Goal: Task Accomplishment & Management: Manage account settings

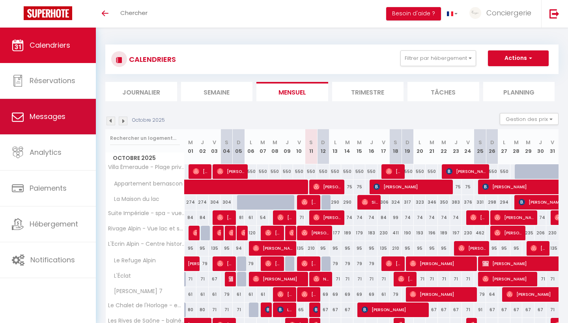
scroll to position [147, 0]
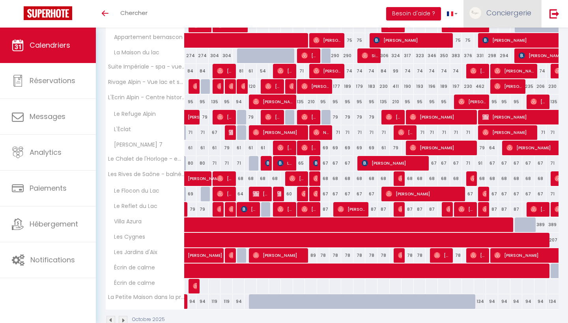
click at [500, 11] on span "Conciergerie" at bounding box center [508, 13] width 45 height 10
click at [502, 55] on link "Équipe" at bounding box center [509, 53] width 58 height 13
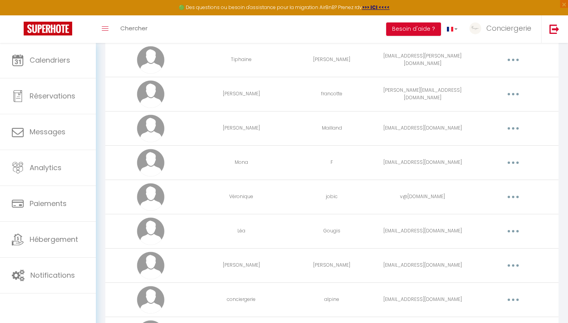
scroll to position [396, 0]
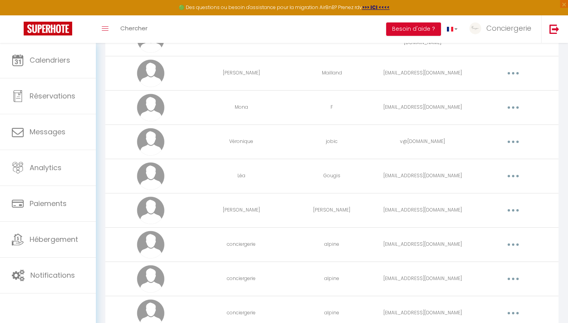
click at [517, 141] on button "button" at bounding box center [513, 142] width 22 height 13
click at [487, 156] on link "Editer" at bounding box center [493, 159] width 58 height 13
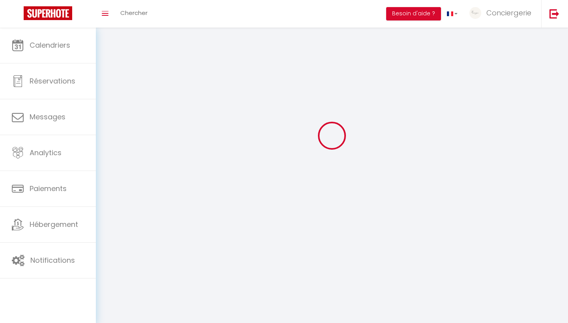
scroll to position [28, 0]
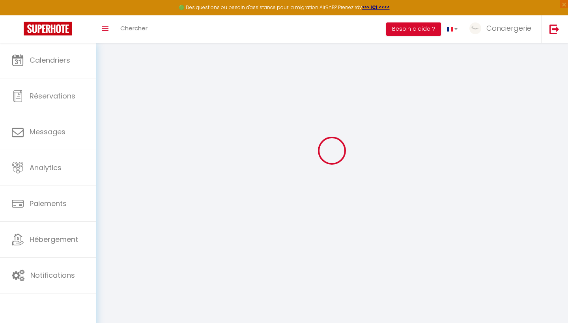
type input "Véronique"
type input "jobic"
type input "v@[DOMAIN_NAME]"
type textarea "[URL][DOMAIN_NAME]"
checkbox input "false"
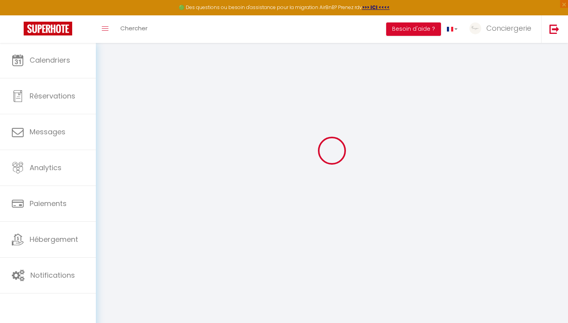
checkbox input "false"
checkbox input "true"
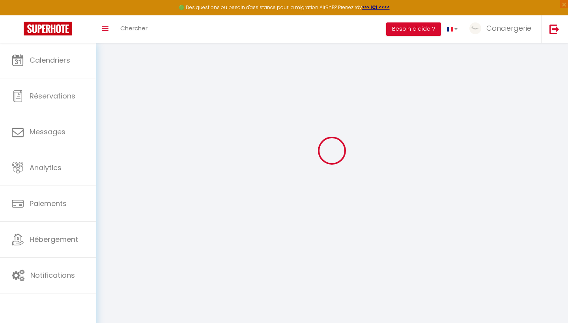
checkbox input "true"
checkbox input "false"
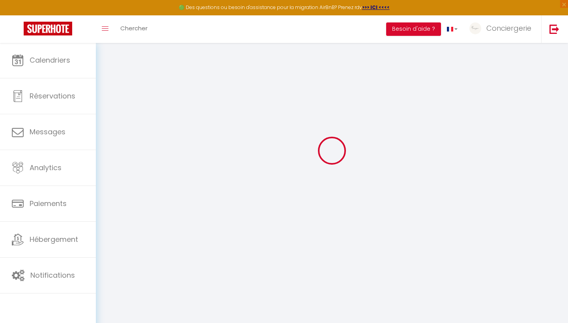
checkbox input "false"
select select
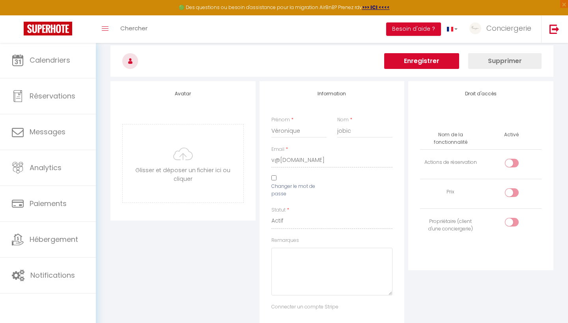
click at [512, 193] on input "checkbox" at bounding box center [519, 195] width 14 height 12
checkbox input "true"
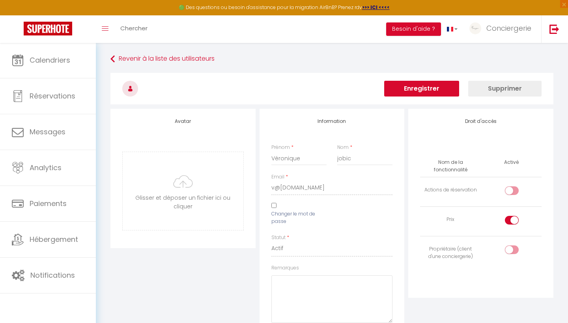
scroll to position [0, 0]
click at [428, 85] on button "Enregistrer" at bounding box center [421, 89] width 75 height 16
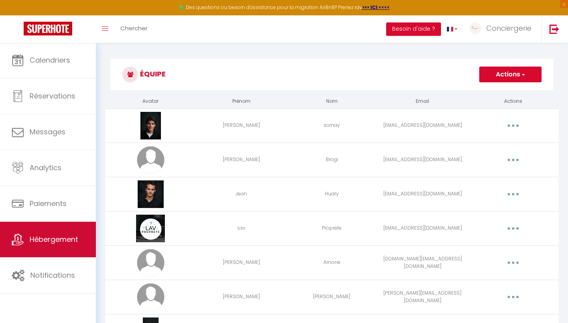
click at [74, 235] on link "Hébergement" at bounding box center [48, 240] width 96 height 36
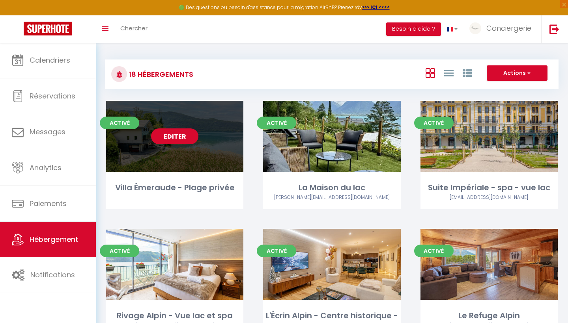
click at [179, 130] on link "Editer" at bounding box center [174, 137] width 47 height 16
click at [175, 137] on link "Editer" at bounding box center [174, 137] width 47 height 16
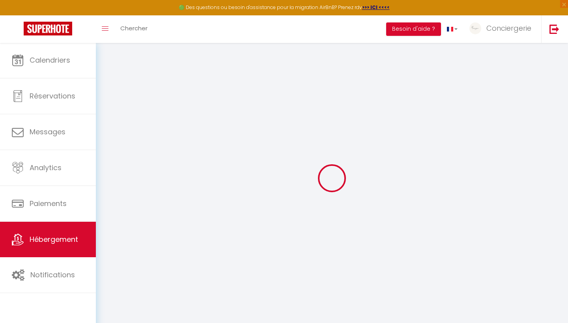
type input "Villa Émeraude - Plage privée"
type input "[PERSON_NAME]"
type input "Jobic"
type input "[STREET_ADDRESS]"
type input "73100"
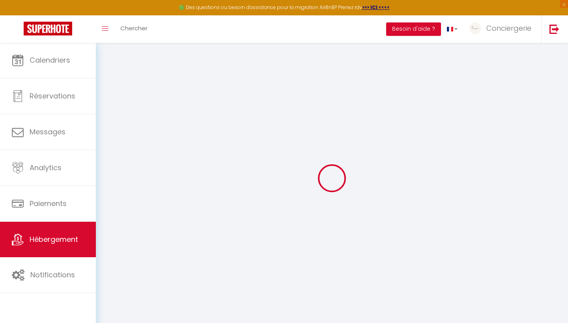
type input "[PERSON_NAME] saint innocent"
select select "houses"
select select "6"
select select "3"
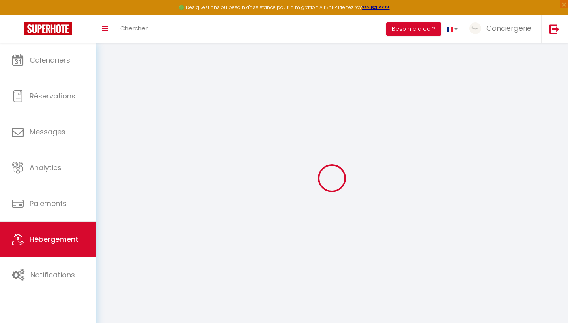
select select "3"
type input "450"
type input "250"
type input "2000"
select select
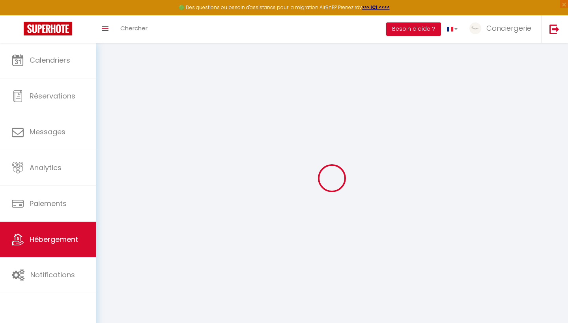
select select
type input "[STREET_ADDRESS]"
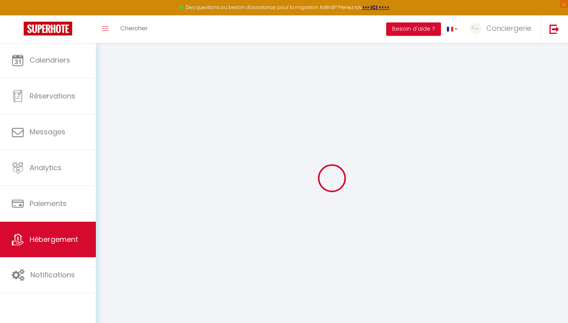
type input "73100"
type input "[PERSON_NAME] saint innocent"
type input "[EMAIL_ADDRESS][DOMAIN_NAME]"
select select "4103"
checkbox input "false"
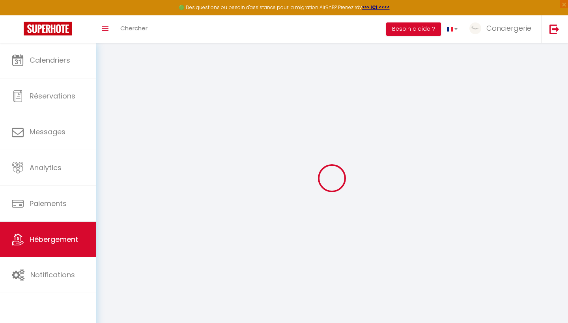
checkbox input "false"
type input "0"
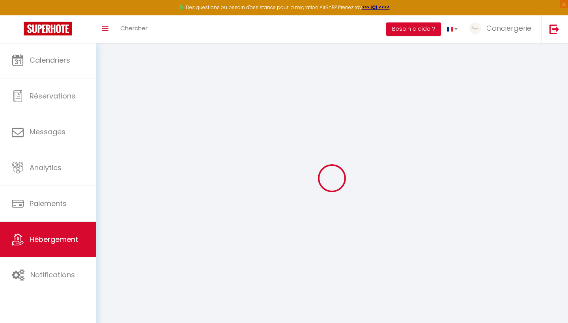
select select "villa"
select select
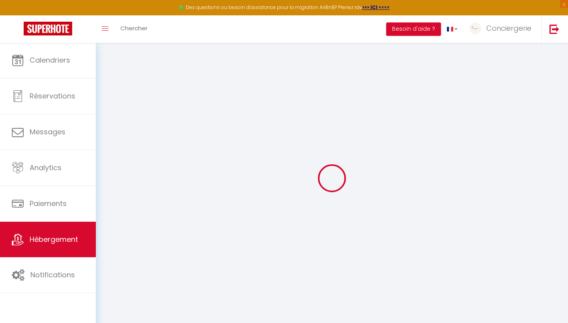
select select
checkbox input "false"
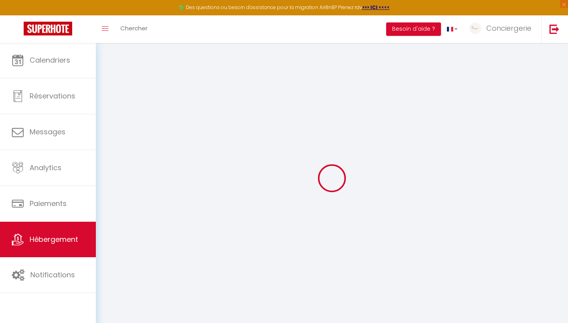
select select
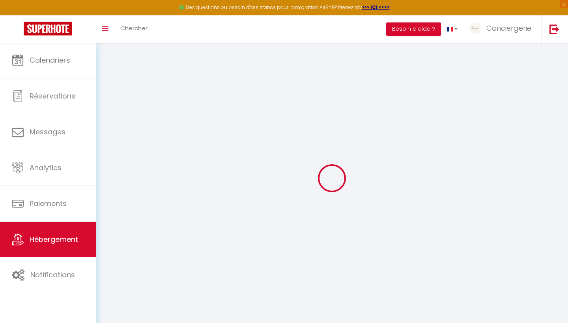
checkbox input "false"
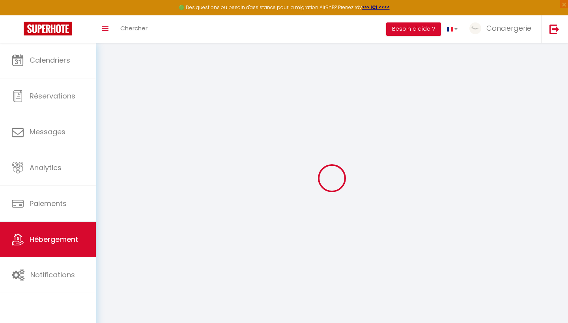
checkbox input "false"
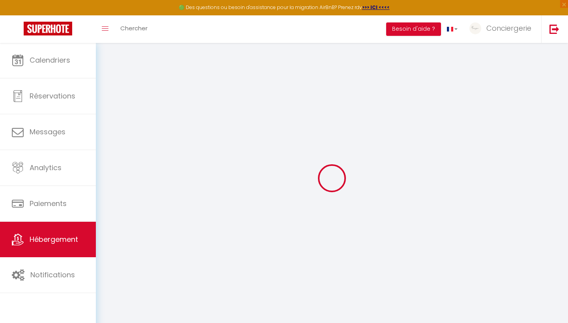
checkbox input "false"
select select "17:00"
select select "23:45"
select select "11:00"
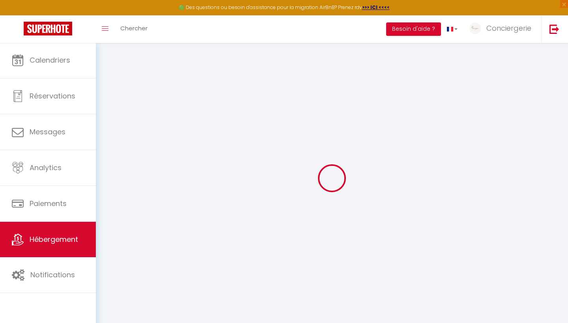
select select "30"
select select "120"
checkbox input "false"
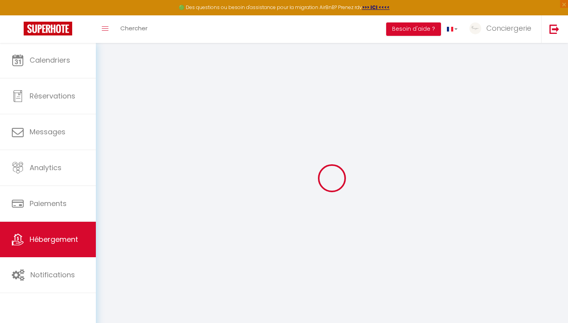
checkbox input "false"
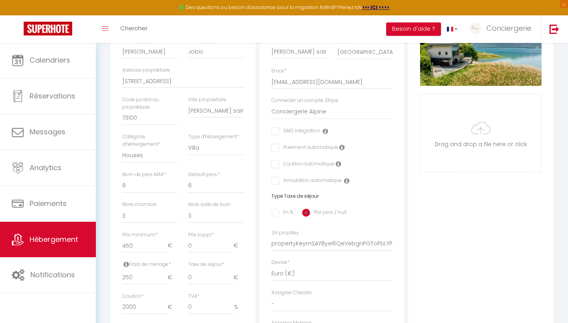
scroll to position [169, 0]
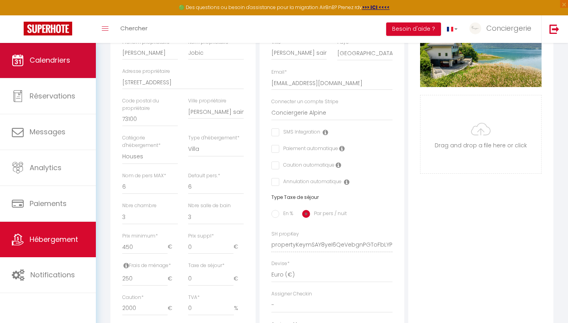
click at [22, 62] on icon at bounding box center [18, 60] width 12 height 12
